Goal: Information Seeking & Learning: Find specific fact

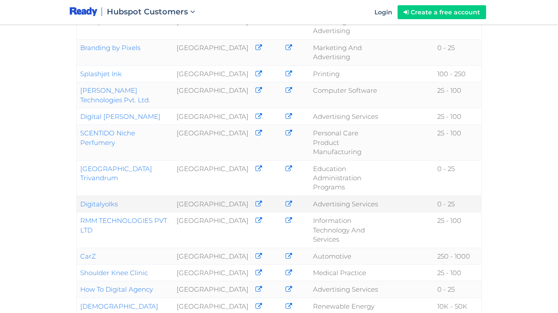
scroll to position [251, 0]
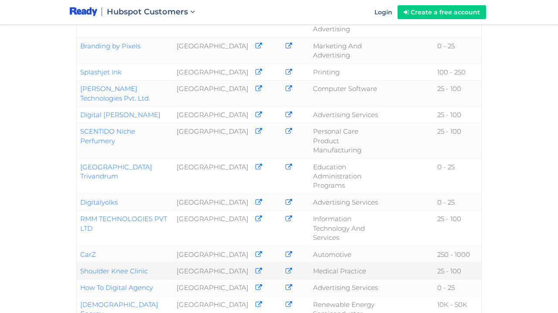
click at [124, 267] on link "Shoulder Knee Clinic" at bounding box center [114, 271] width 68 height 8
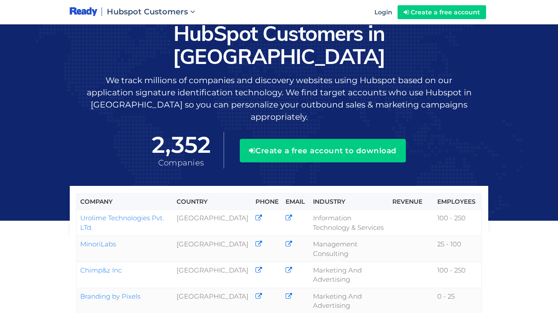
scroll to position [251, 0]
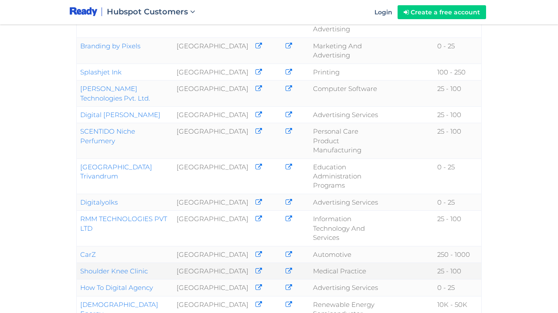
click at [255, 267] on link at bounding box center [258, 271] width 7 height 8
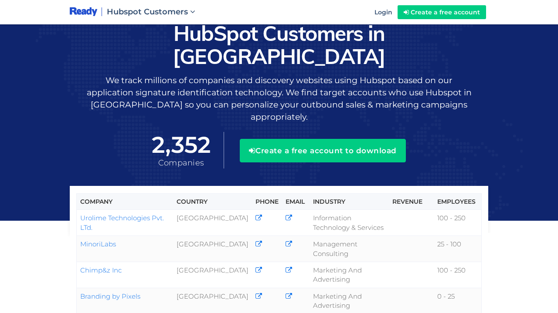
scroll to position [251, 0]
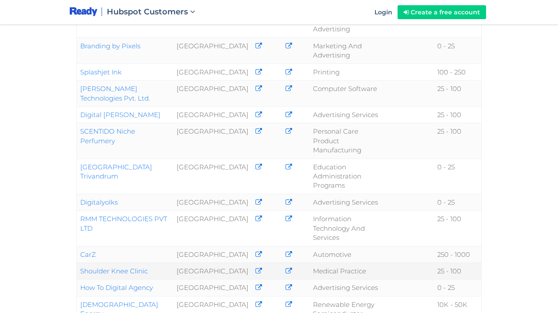
click at [286, 268] on icon at bounding box center [289, 271] width 7 height 7
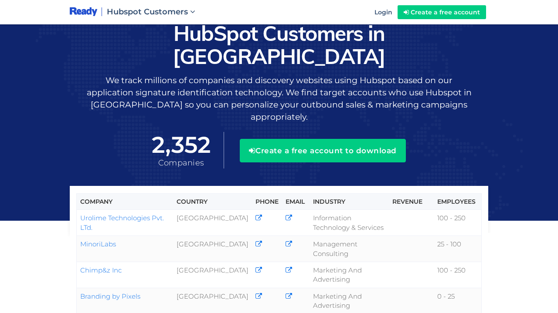
scroll to position [251, 0]
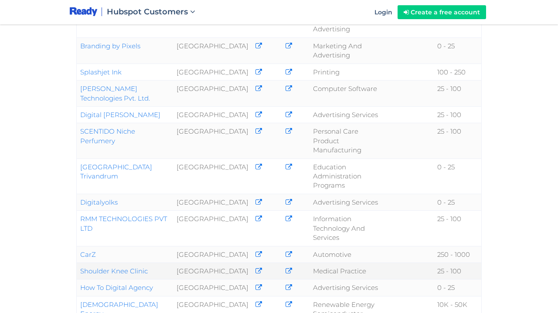
drag, startPoint x: 153, startPoint y: 195, endPoint x: 79, endPoint y: 194, distance: 74.1
click at [79, 263] on td "Shoulder Knee Clinic" at bounding box center [125, 271] width 96 height 17
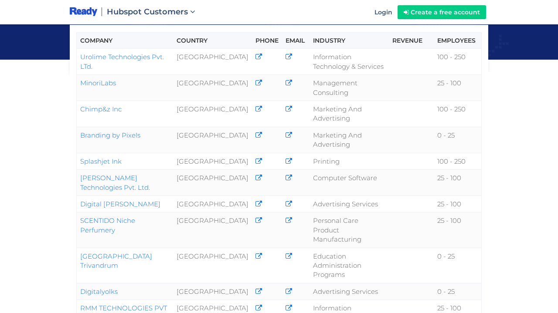
scroll to position [74, 0]
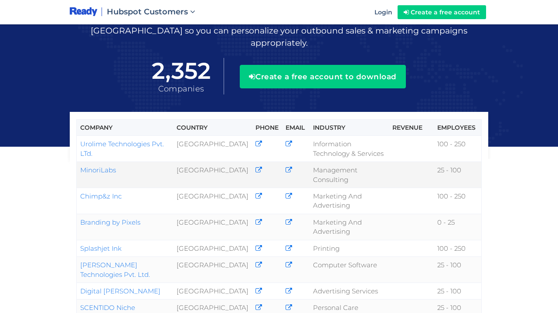
drag, startPoint x: 78, startPoint y: 132, endPoint x: 119, endPoint y: 136, distance: 41.1
click at [119, 162] on td "MinoriLabs" at bounding box center [125, 175] width 96 height 26
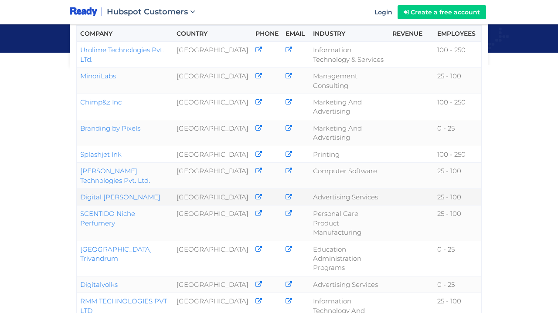
scroll to position [172, 0]
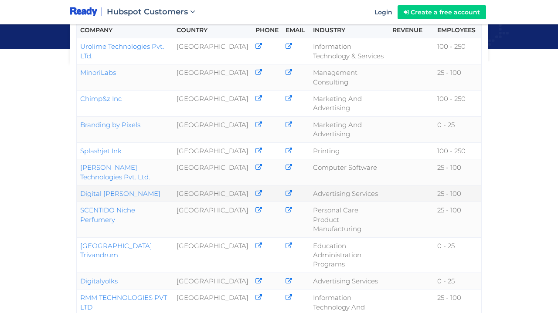
drag, startPoint x: 141, startPoint y: 136, endPoint x: 79, endPoint y: 134, distance: 61.9
click at [79, 185] on td "Digital Ellanky" at bounding box center [125, 193] width 96 height 17
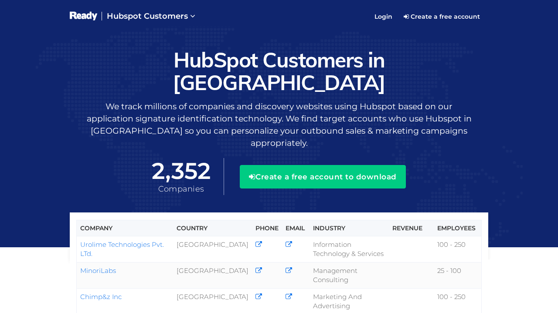
scroll to position [0, 0]
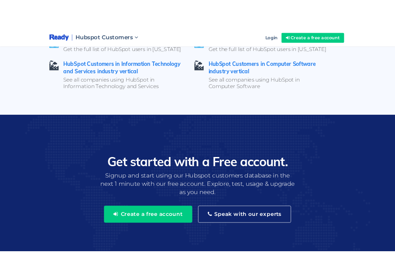
scroll to position [1643, 0]
